Goal: Information Seeking & Learning: Find specific fact

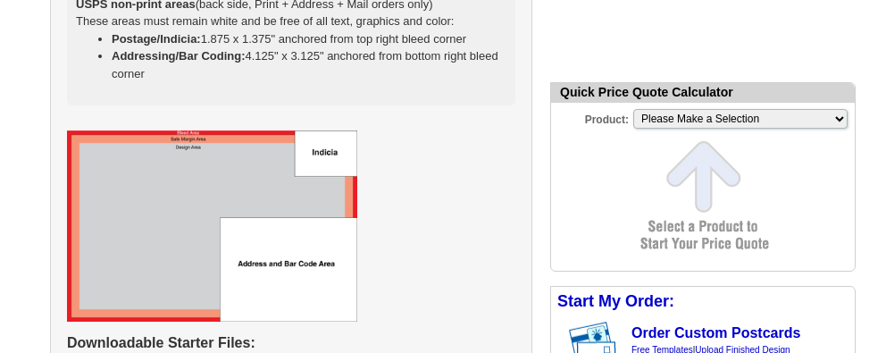
scroll to position [2105, 0]
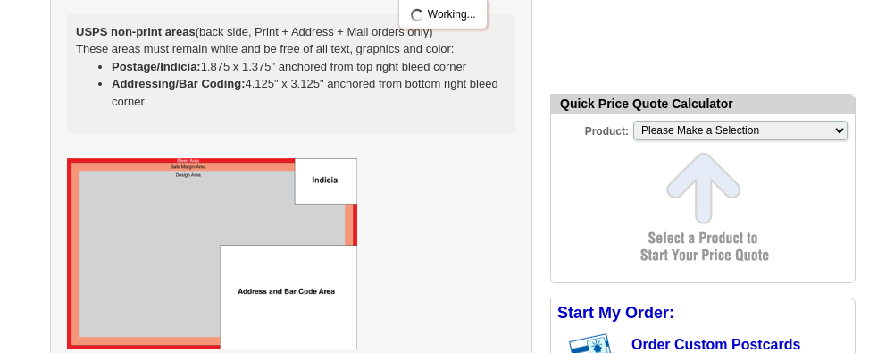
drag, startPoint x: 67, startPoint y: 77, endPoint x: 96, endPoint y: 118, distance: 50.0
select select "2"
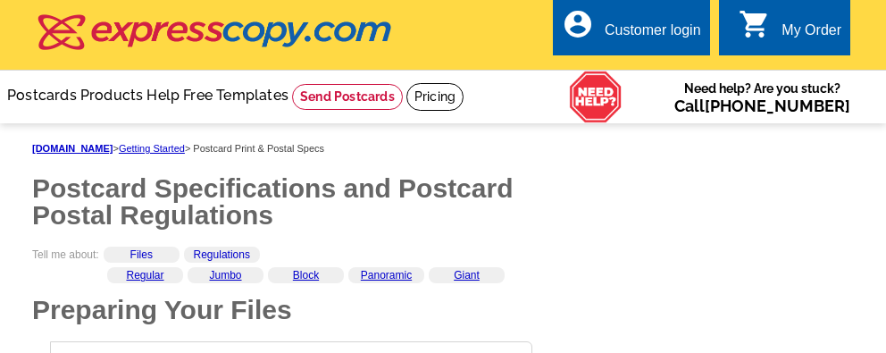
scroll to position [1815, 0]
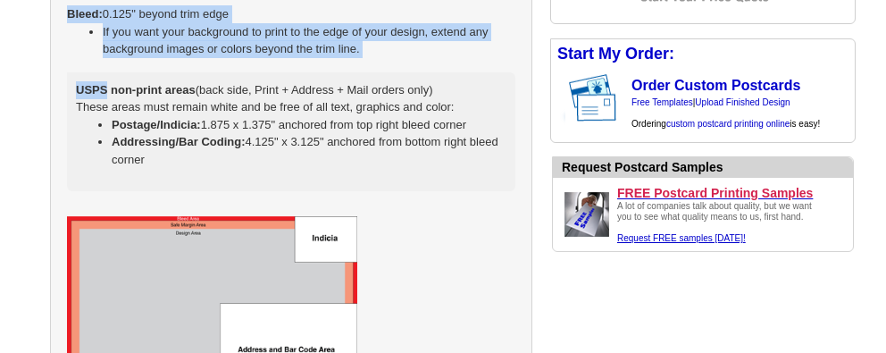
scroll to position [2105, 0]
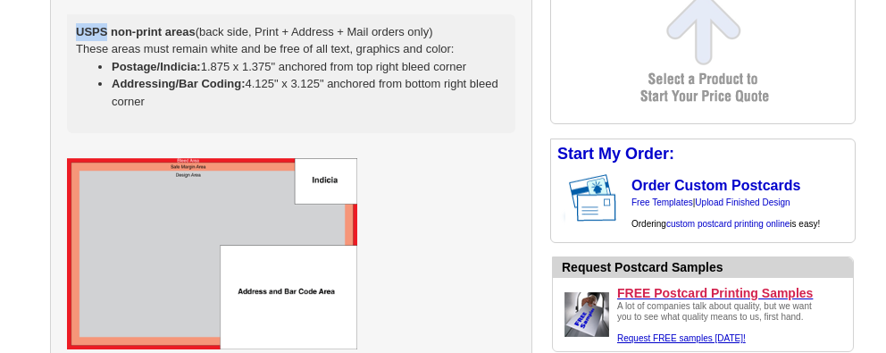
drag, startPoint x: 70, startPoint y: 71, endPoint x: 156, endPoint y: 117, distance: 98.3
select select "2"
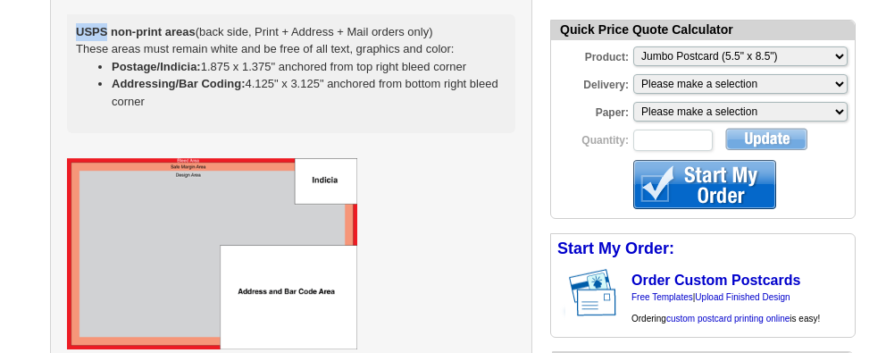
copy td "Jumbo Size Set the dimensions of your design to: 8.75" x 5.75" The final trim s…"
